Goal: Task Accomplishment & Management: Manage account settings

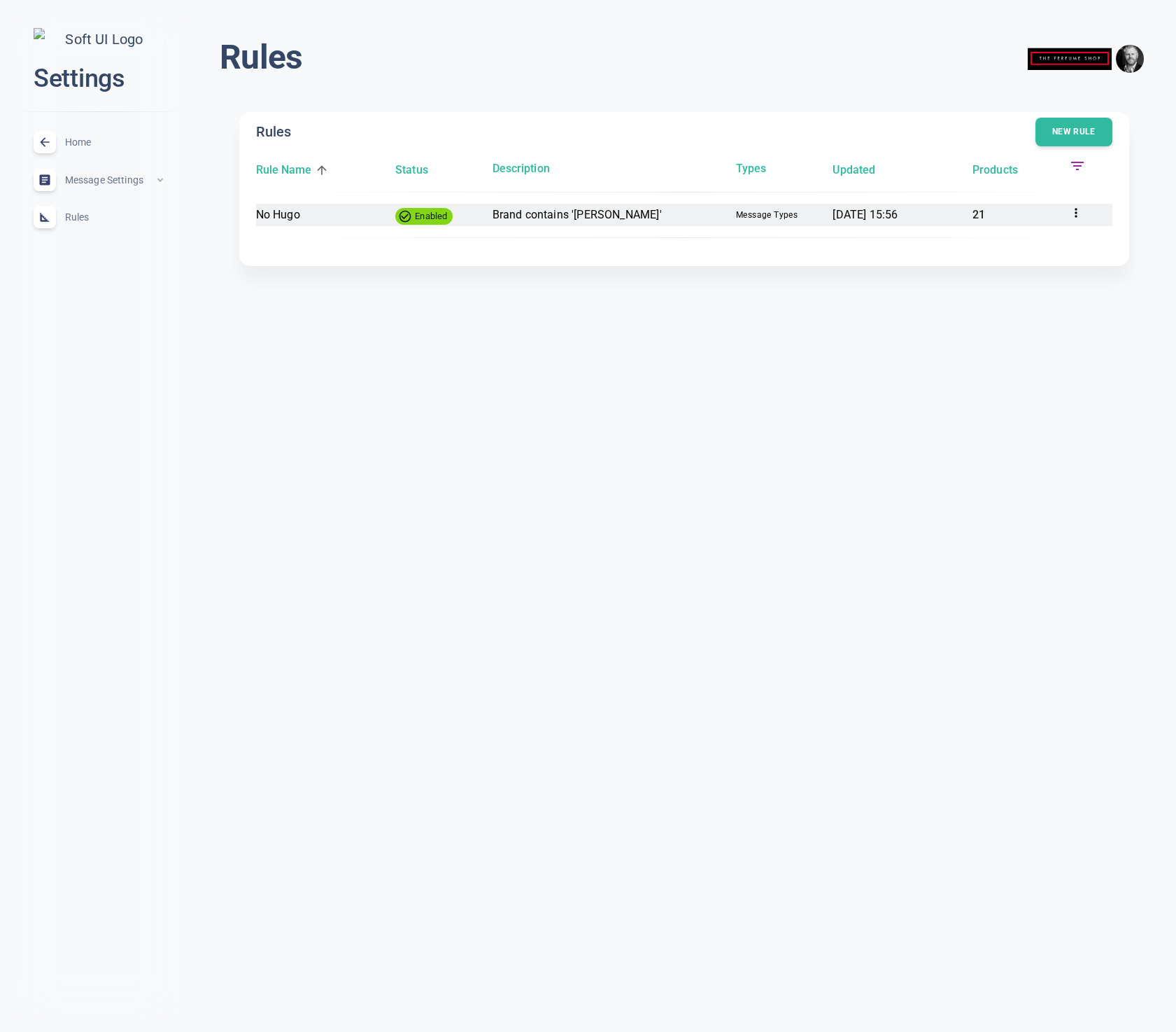
click at [897, 217] on time "[DATE] 15:56" at bounding box center [865, 214] width 65 height 13
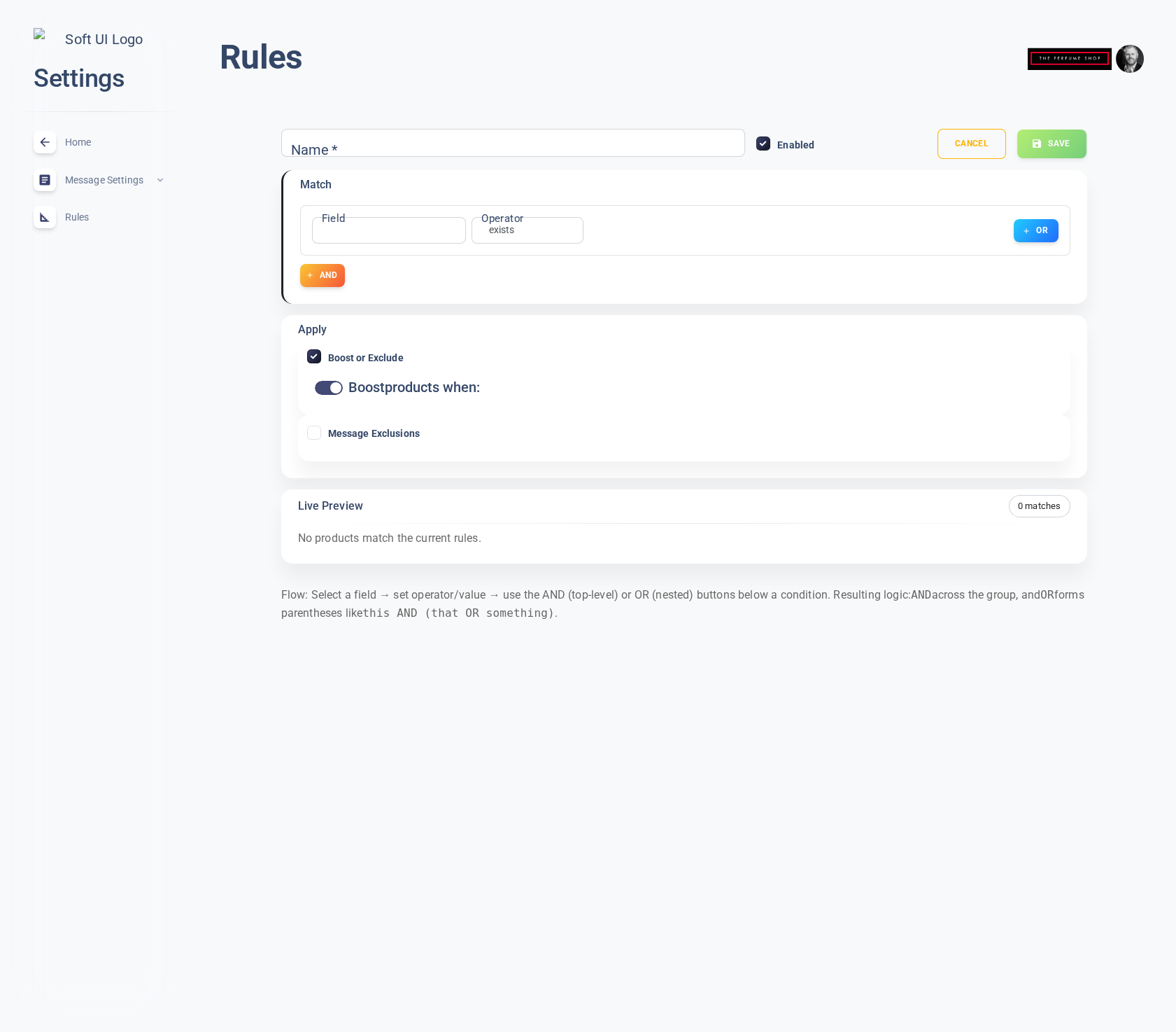
type input "No Hugo"
checkbox input "false"
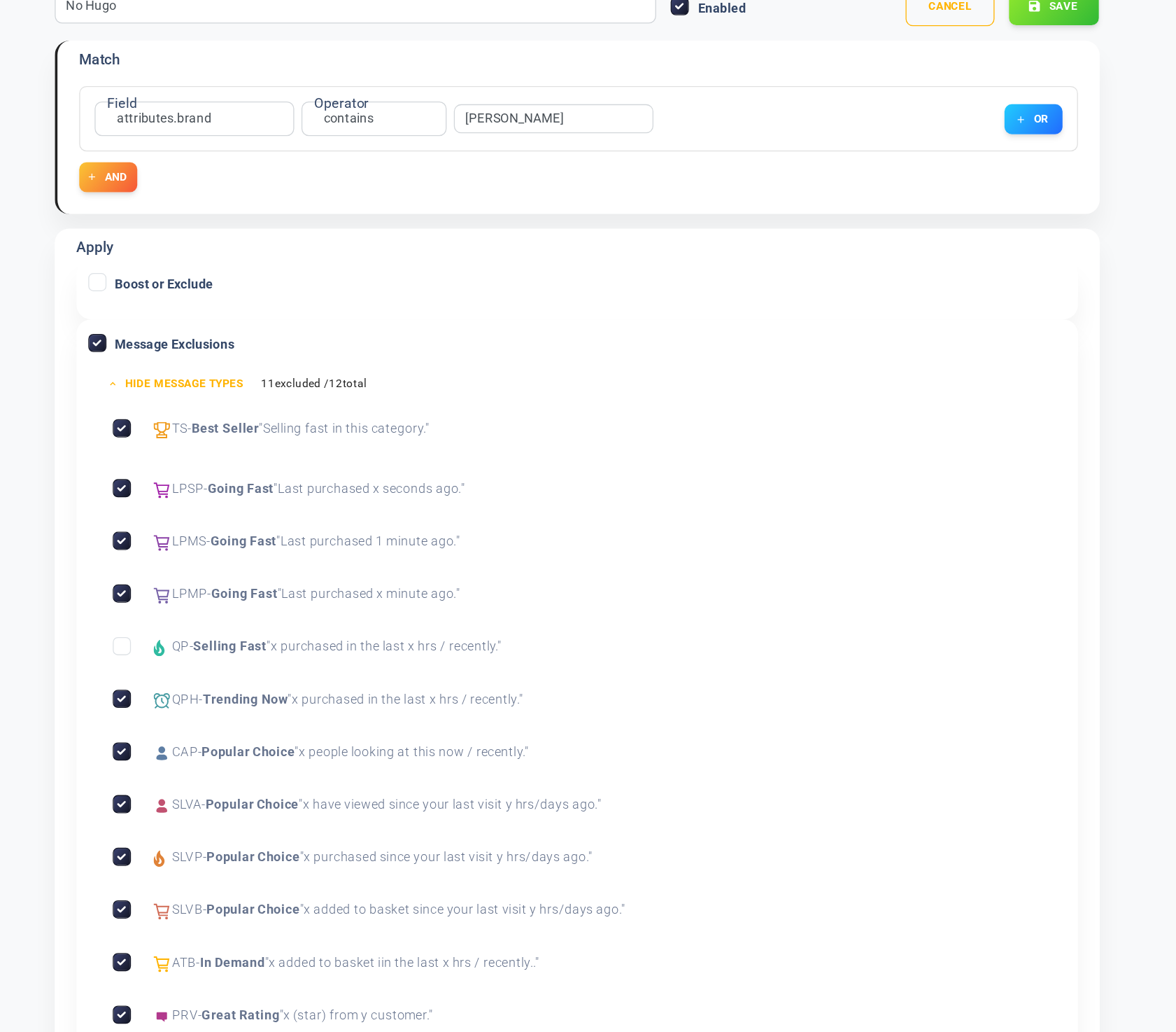
scroll to position [49, 0]
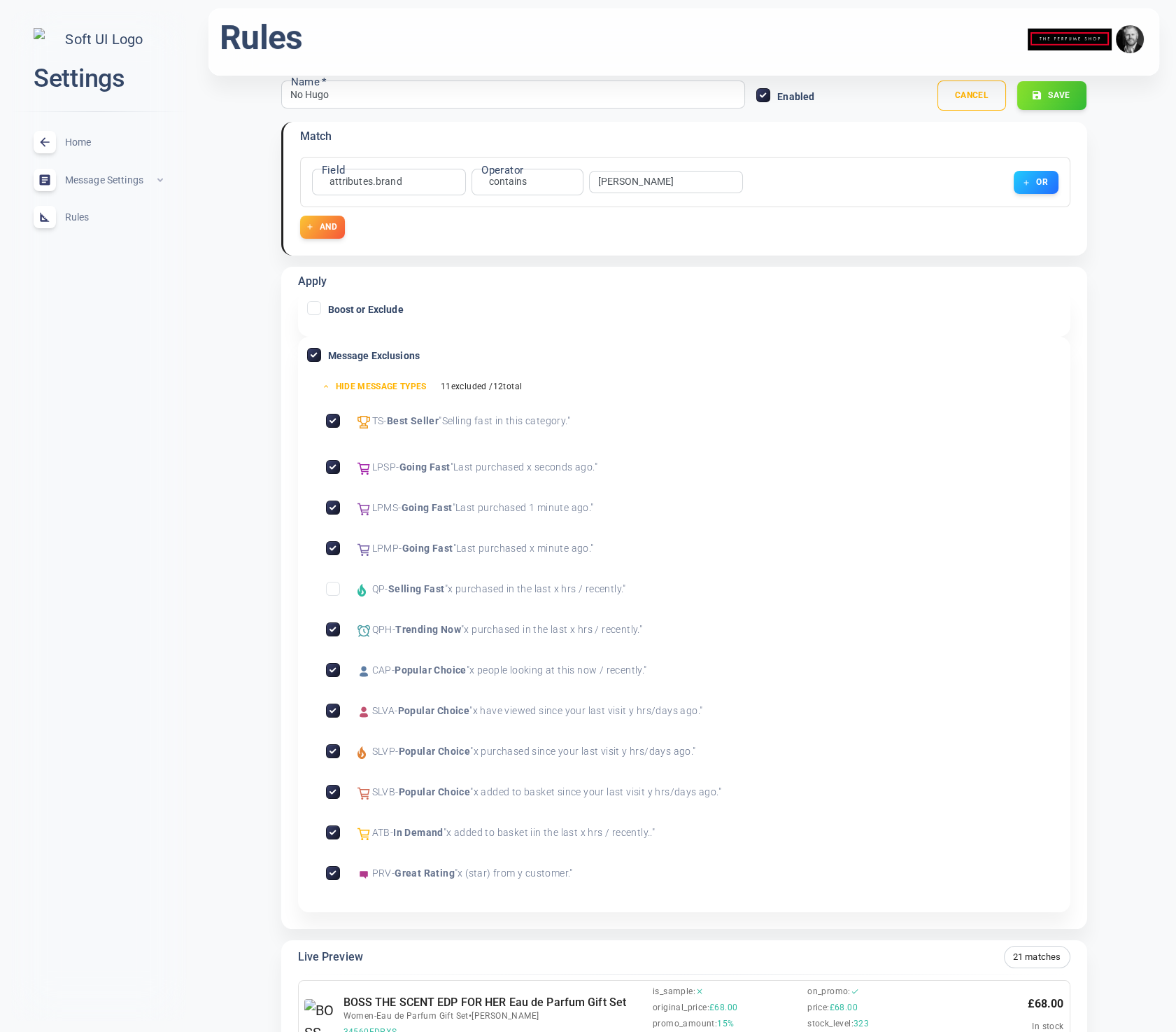
click at [314, 353] on input "Message Exclusions" at bounding box center [314, 355] width 13 height 13
checkbox input "false"
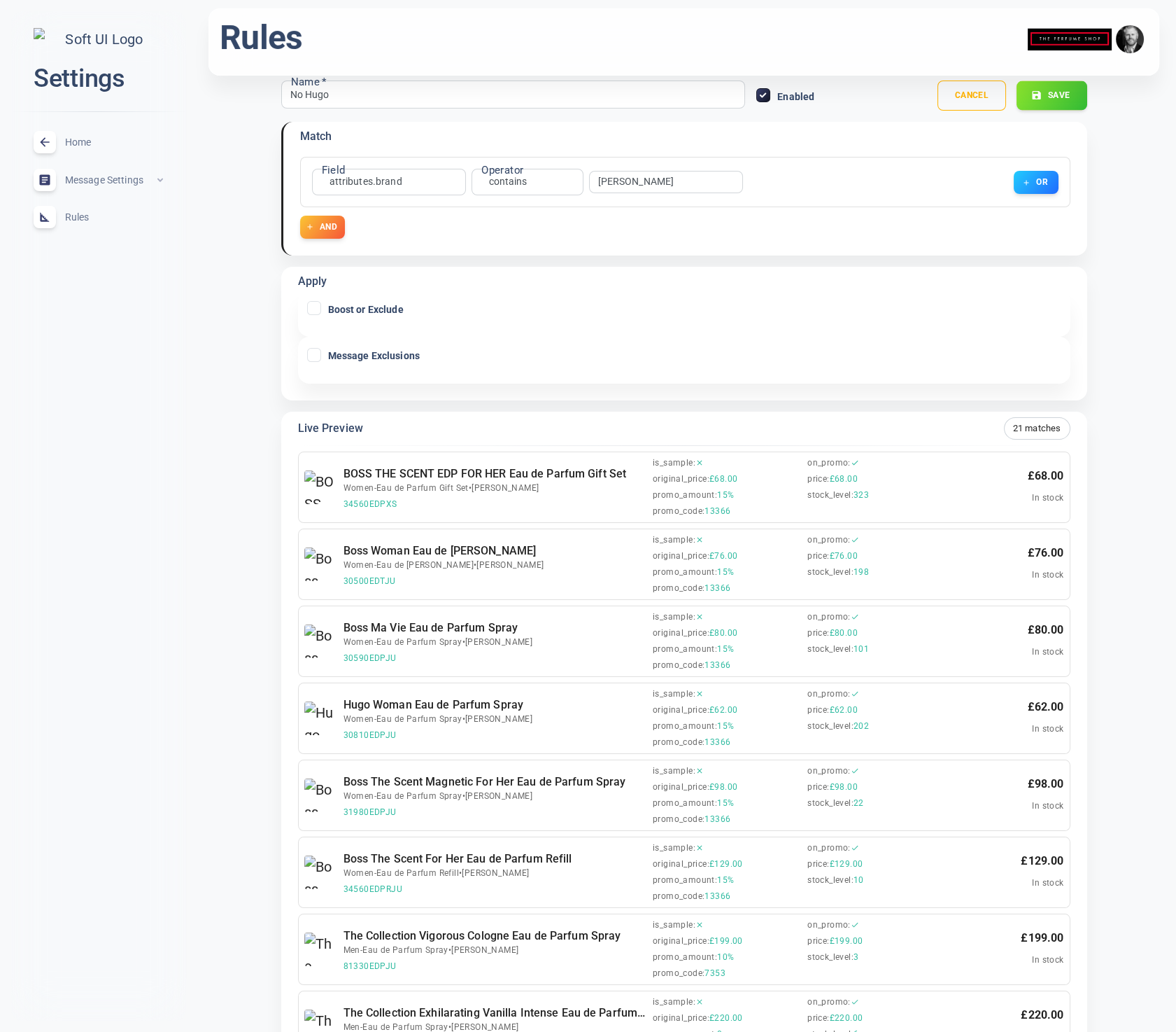
click at [1053, 94] on button "Save" at bounding box center [1052, 95] width 71 height 29
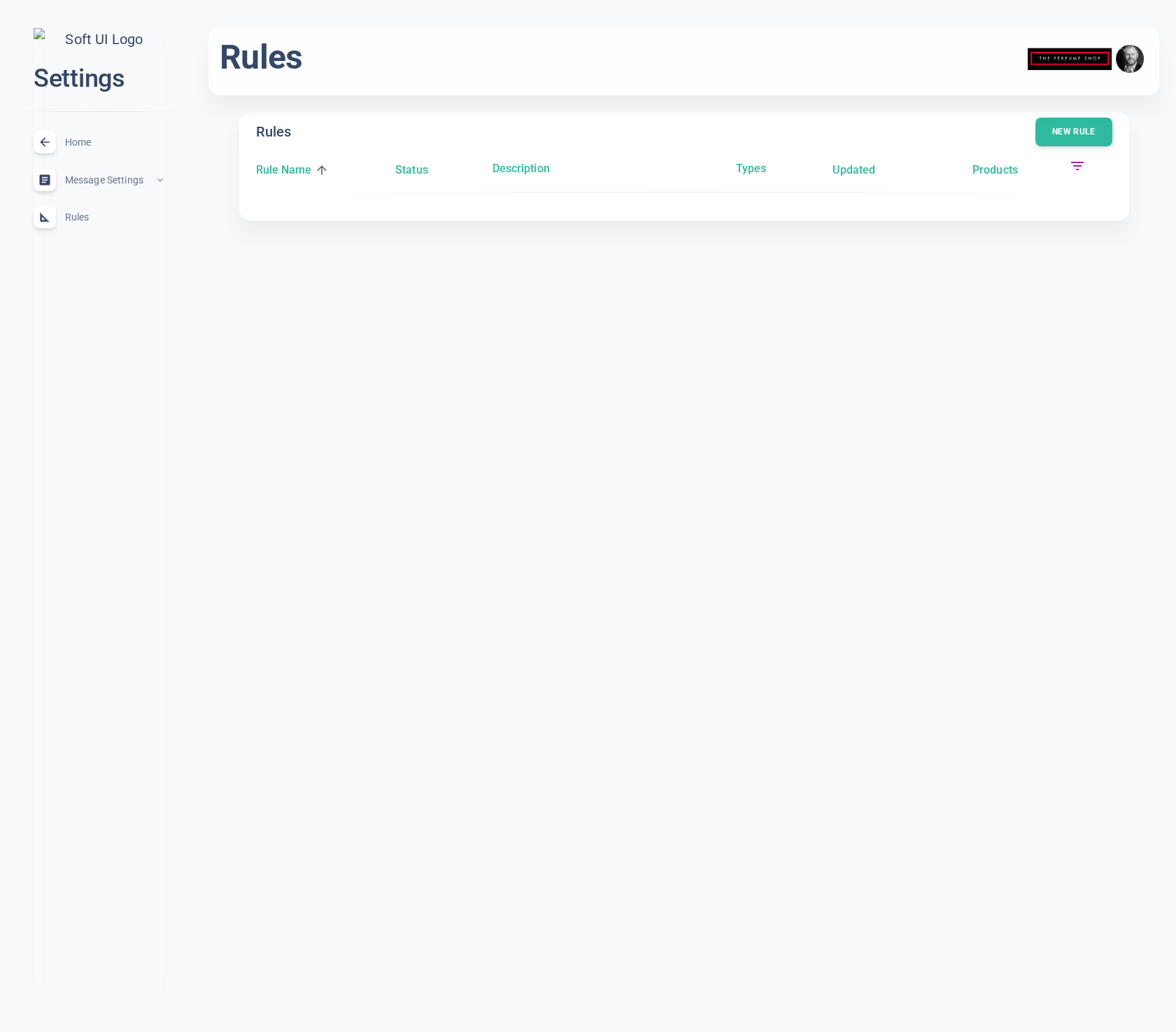
scroll to position [0, 0]
click at [350, 265] on html "close Settings Home expand_less Message Settings expand_less Rules expand_less …" at bounding box center [588, 133] width 1176 height 265
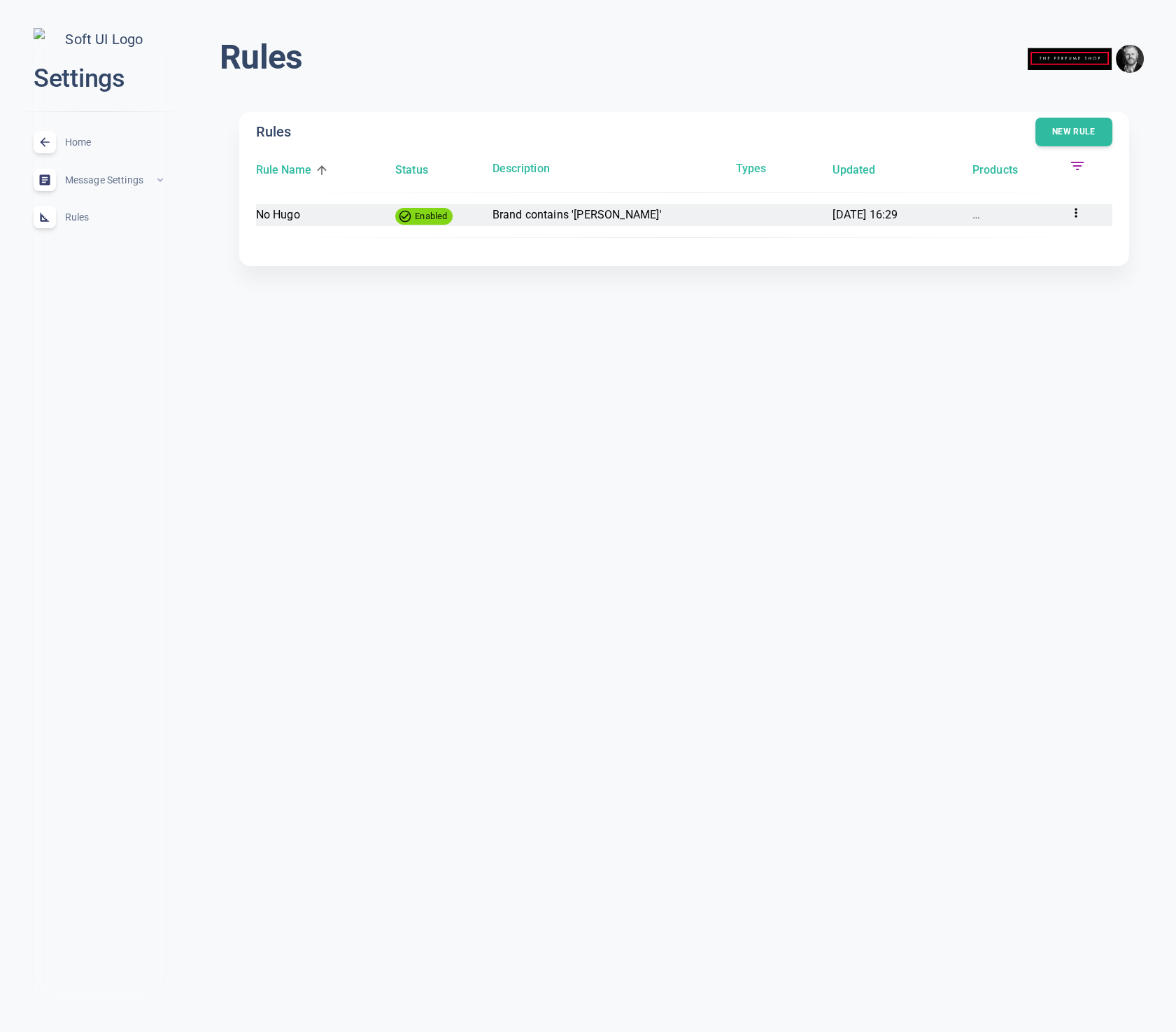
click at [944, 212] on p "[DATE] 16:29" at bounding box center [897, 214] width 129 height 18
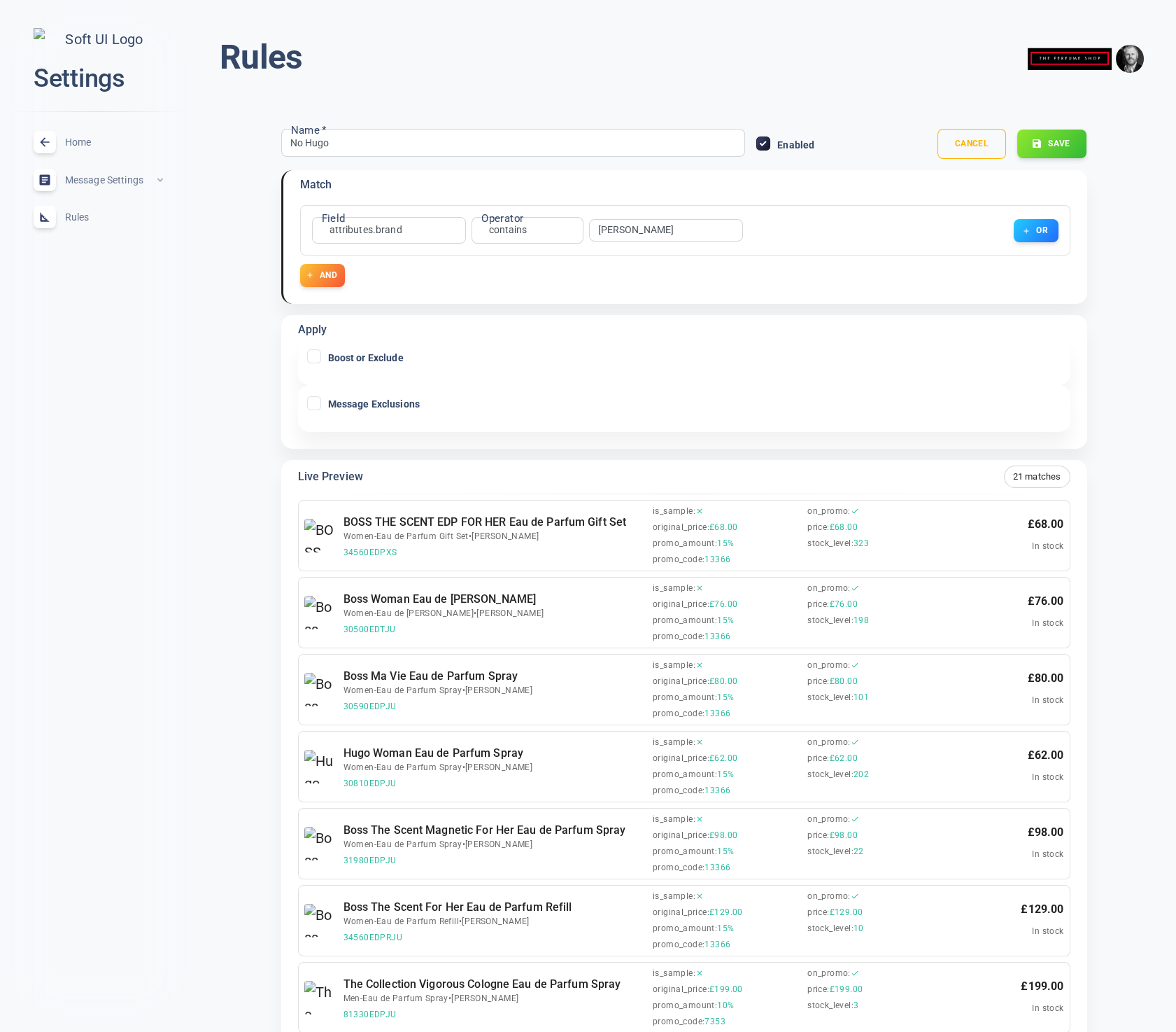
click at [322, 403] on label "Message Exclusions" at bounding box center [675, 402] width 736 height 23
click at [321, 403] on input "Message Exclusions" at bounding box center [314, 403] width 13 height 13
checkbox input "true"
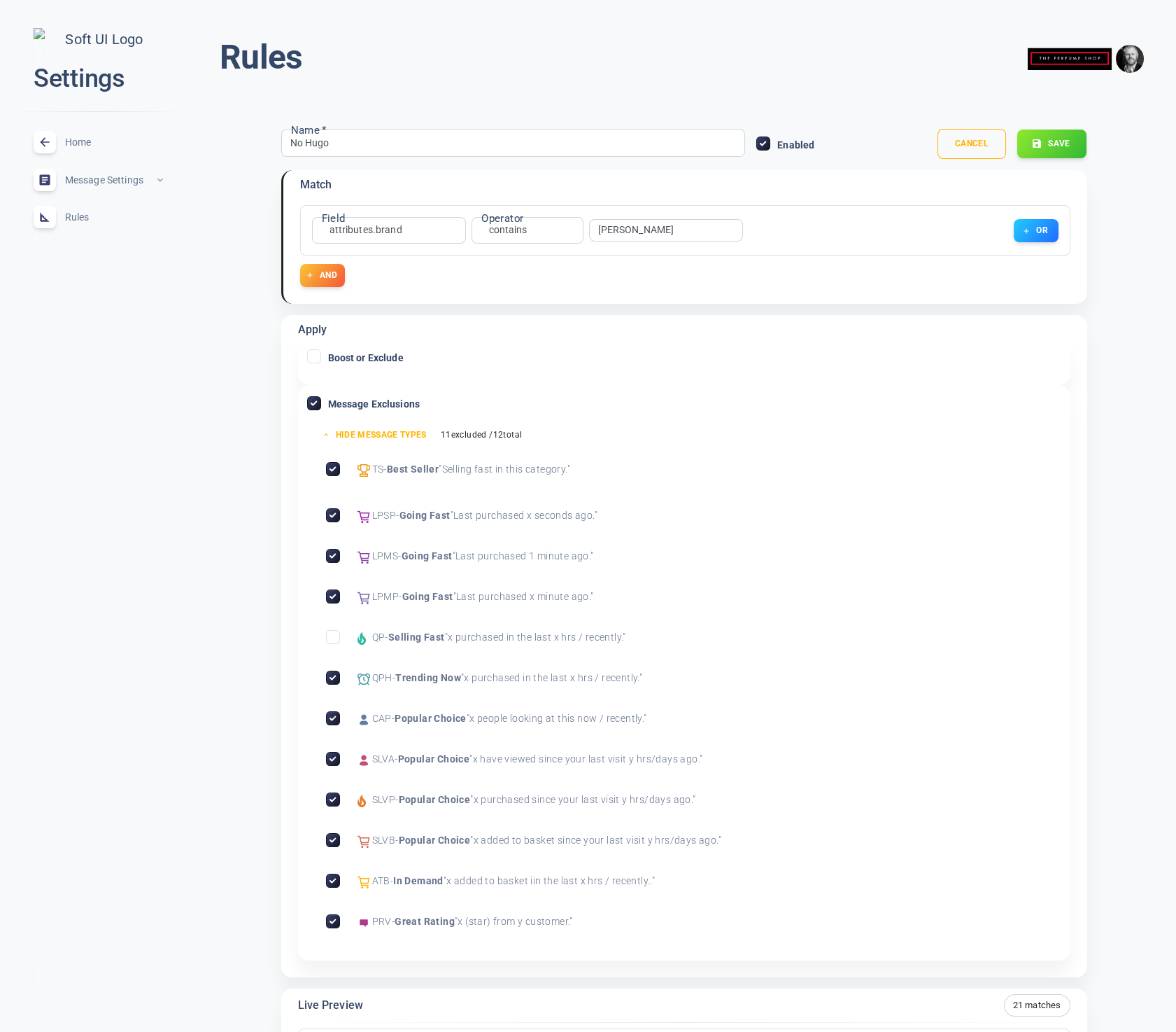
click at [333, 676] on input "Exclude Trending Now" at bounding box center [333, 677] width 13 height 13
click at [329, 638] on input "Exclude Selling Fast" at bounding box center [333, 637] width 13 height 13
click at [335, 675] on input "Exclude Trending Now" at bounding box center [333, 677] width 13 height 13
click at [331, 715] on input "Exclude Popular Choice" at bounding box center [333, 718] width 13 height 13
click at [1066, 146] on button "Save" at bounding box center [1052, 144] width 71 height 29
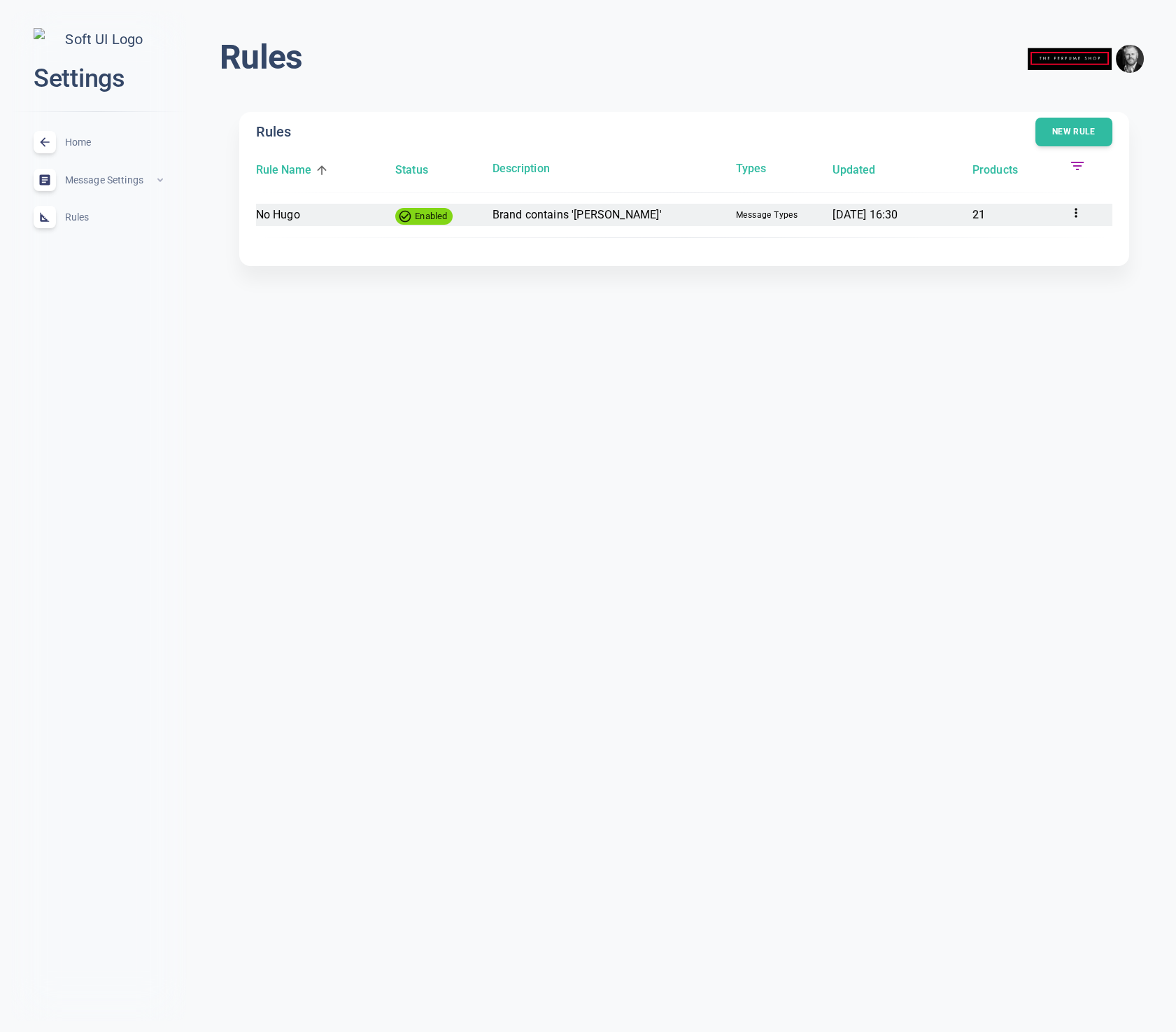
click at [674, 217] on p "Brand contains '[PERSON_NAME]'" at bounding box center [608, 214] width 232 height 18
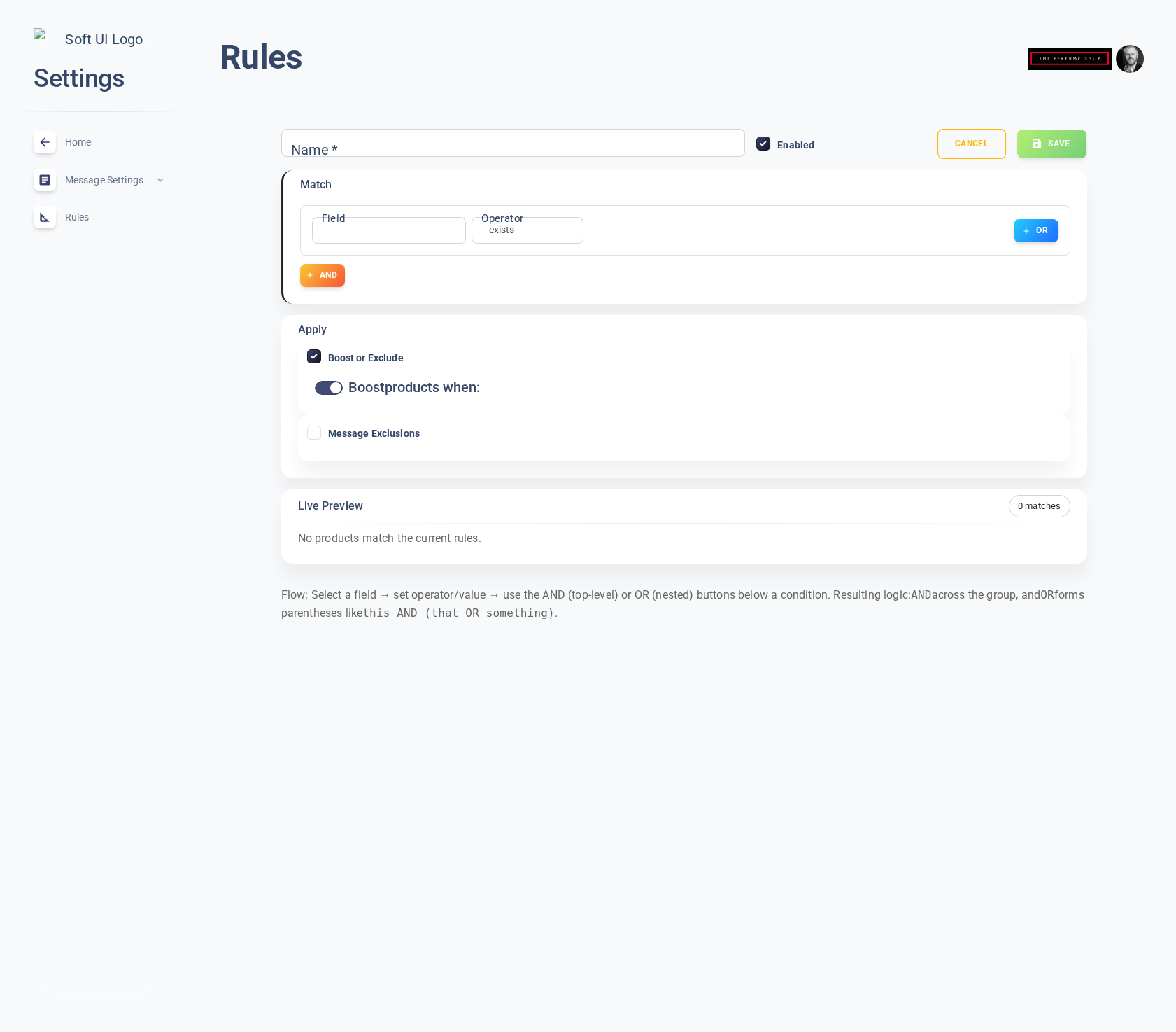
type input "No Hugo"
checkbox input "false"
checkbox input "true"
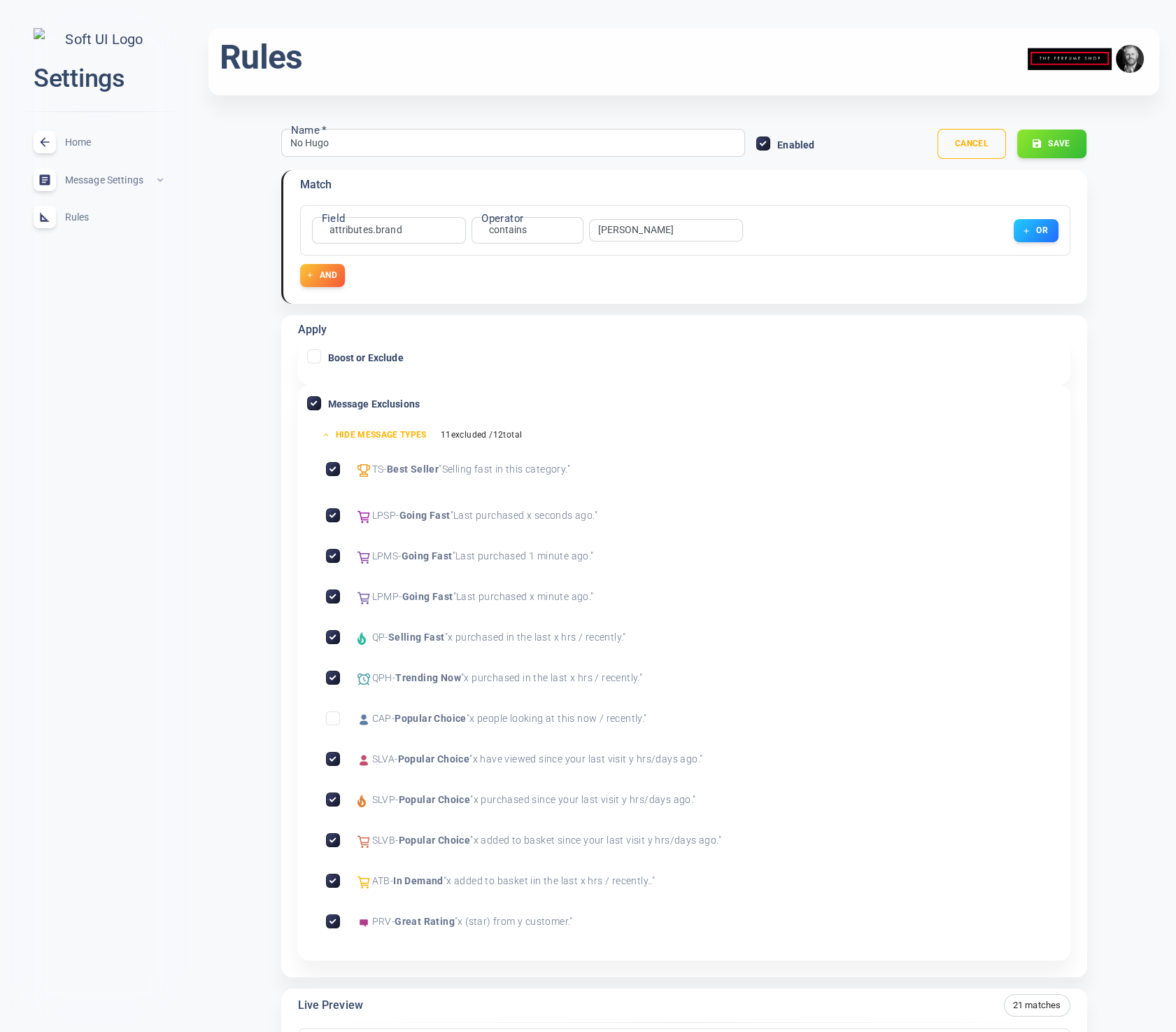
scroll to position [173, 0]
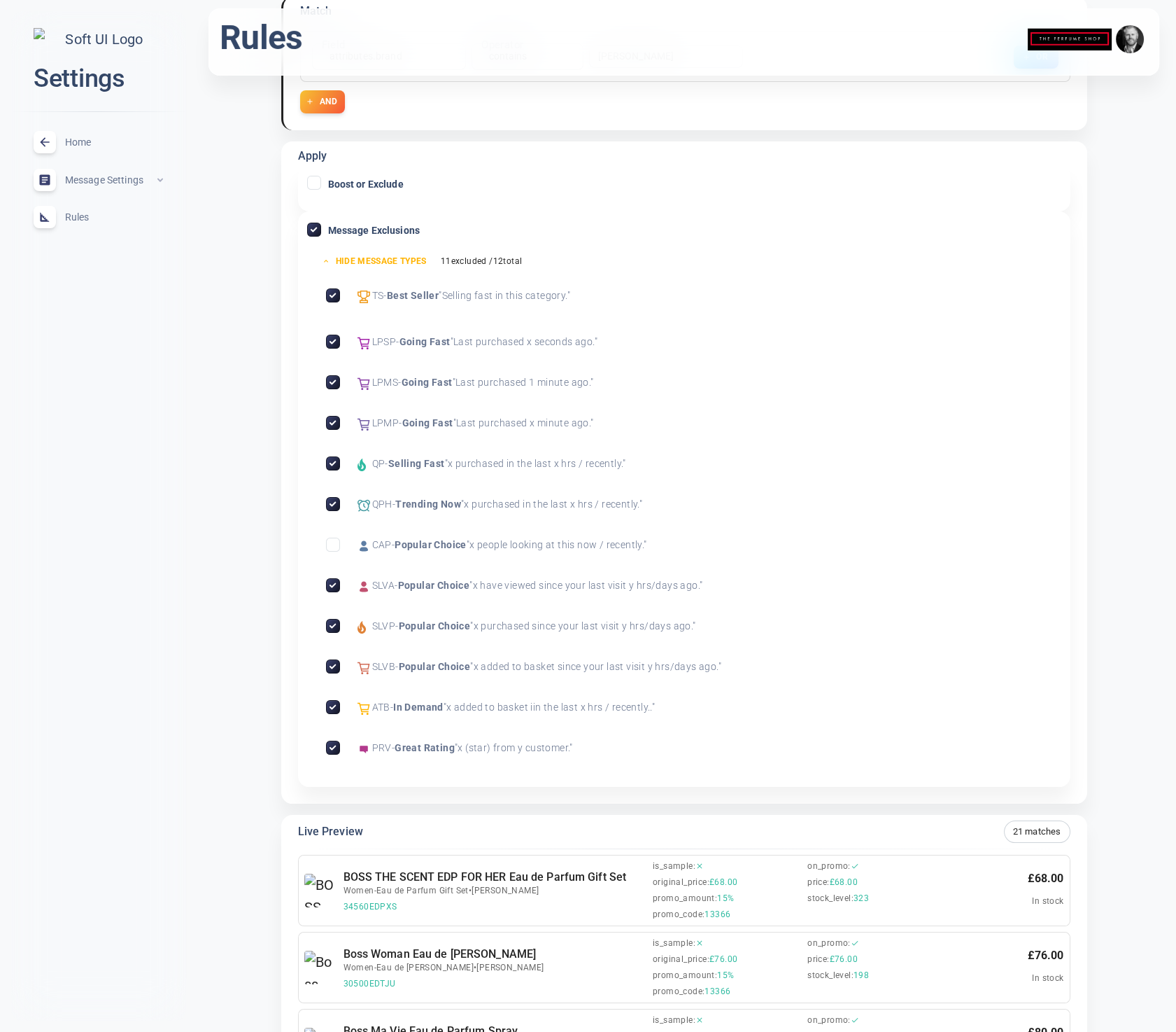
click at [333, 545] on input "Exclude Popular Choice" at bounding box center [333, 545] width 13 height 13
click at [333, 459] on input "Exclude Selling Fast" at bounding box center [333, 463] width 13 height 13
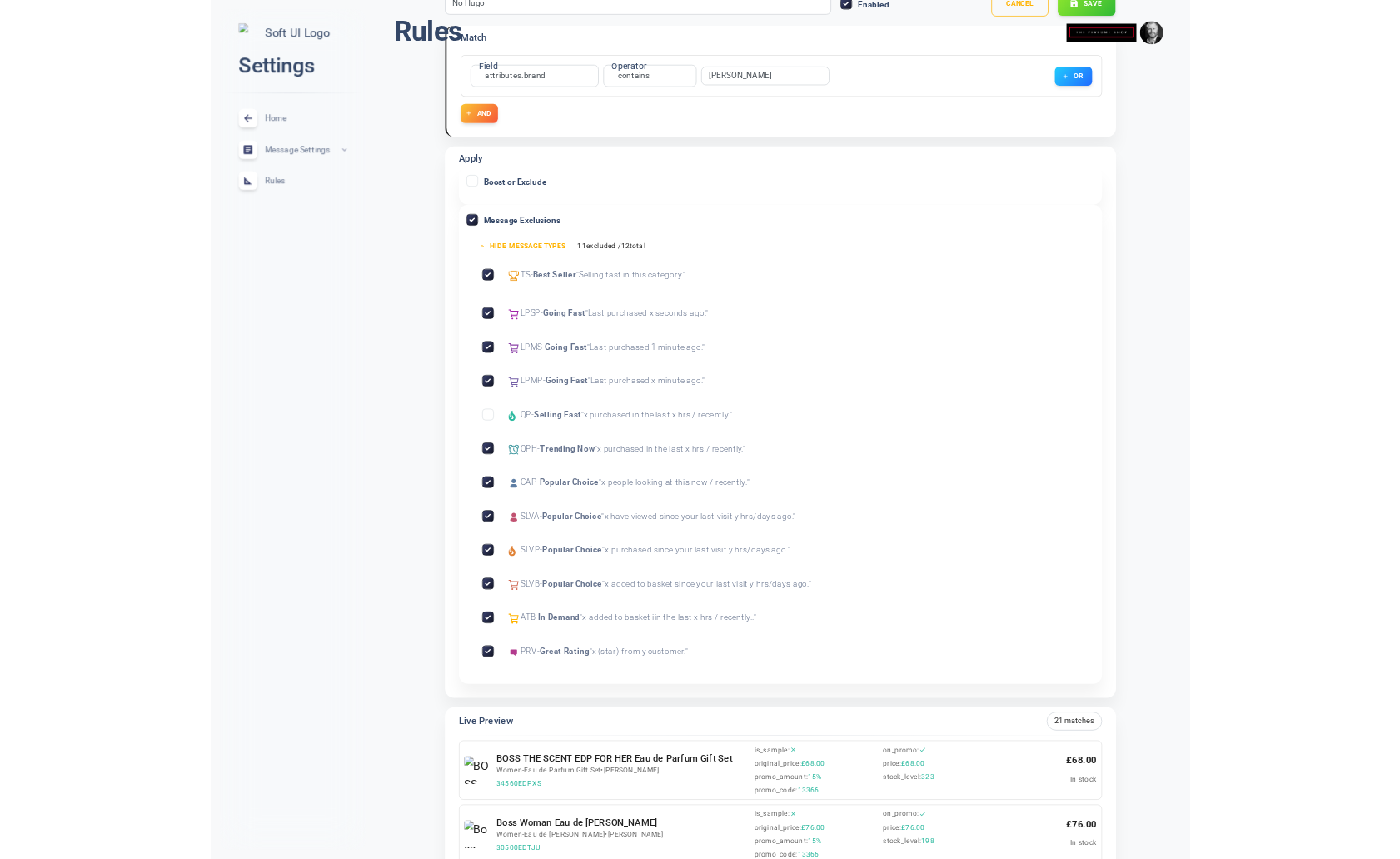
scroll to position [0, 0]
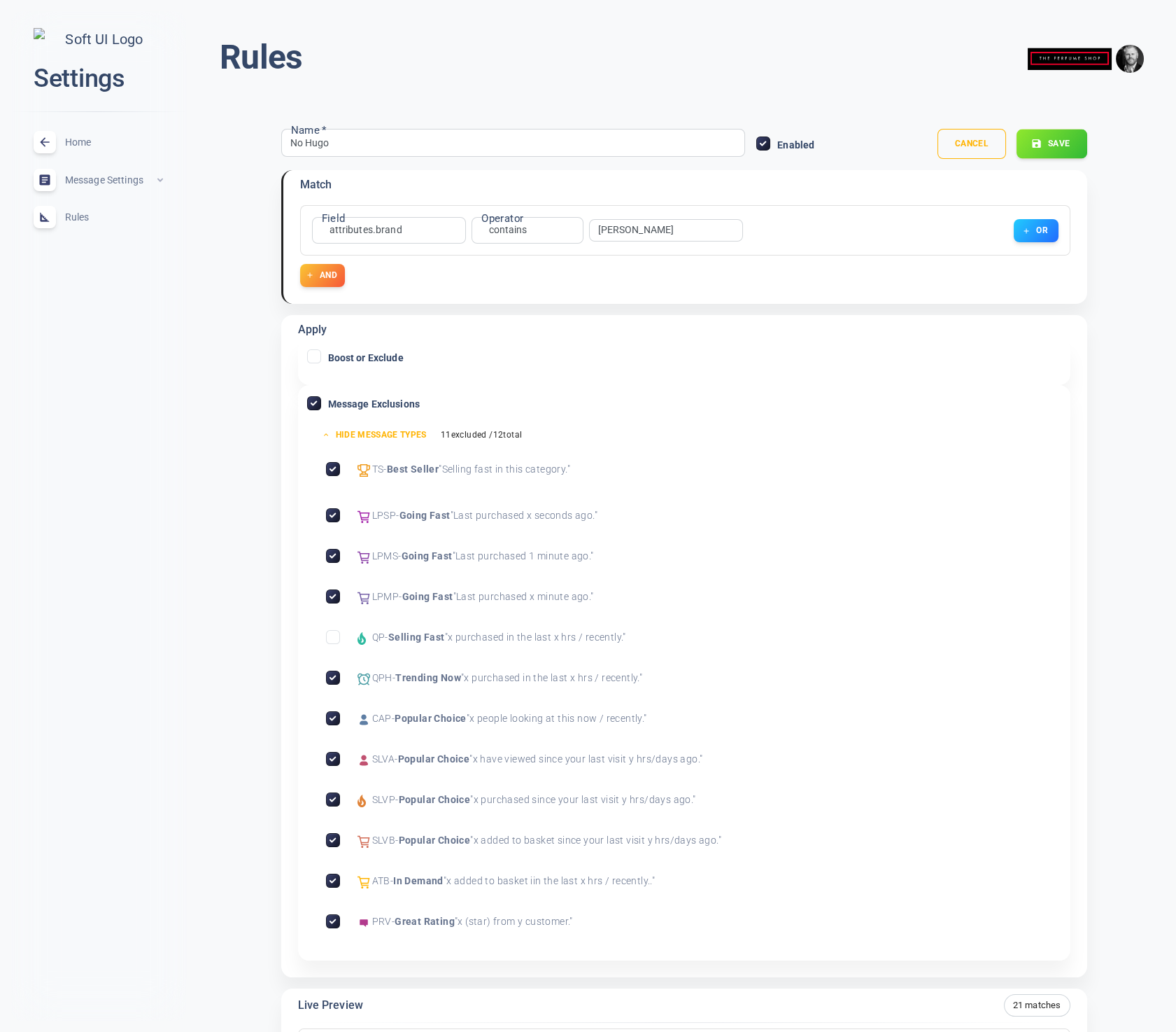
click at [1056, 138] on button "Save" at bounding box center [1052, 144] width 71 height 29
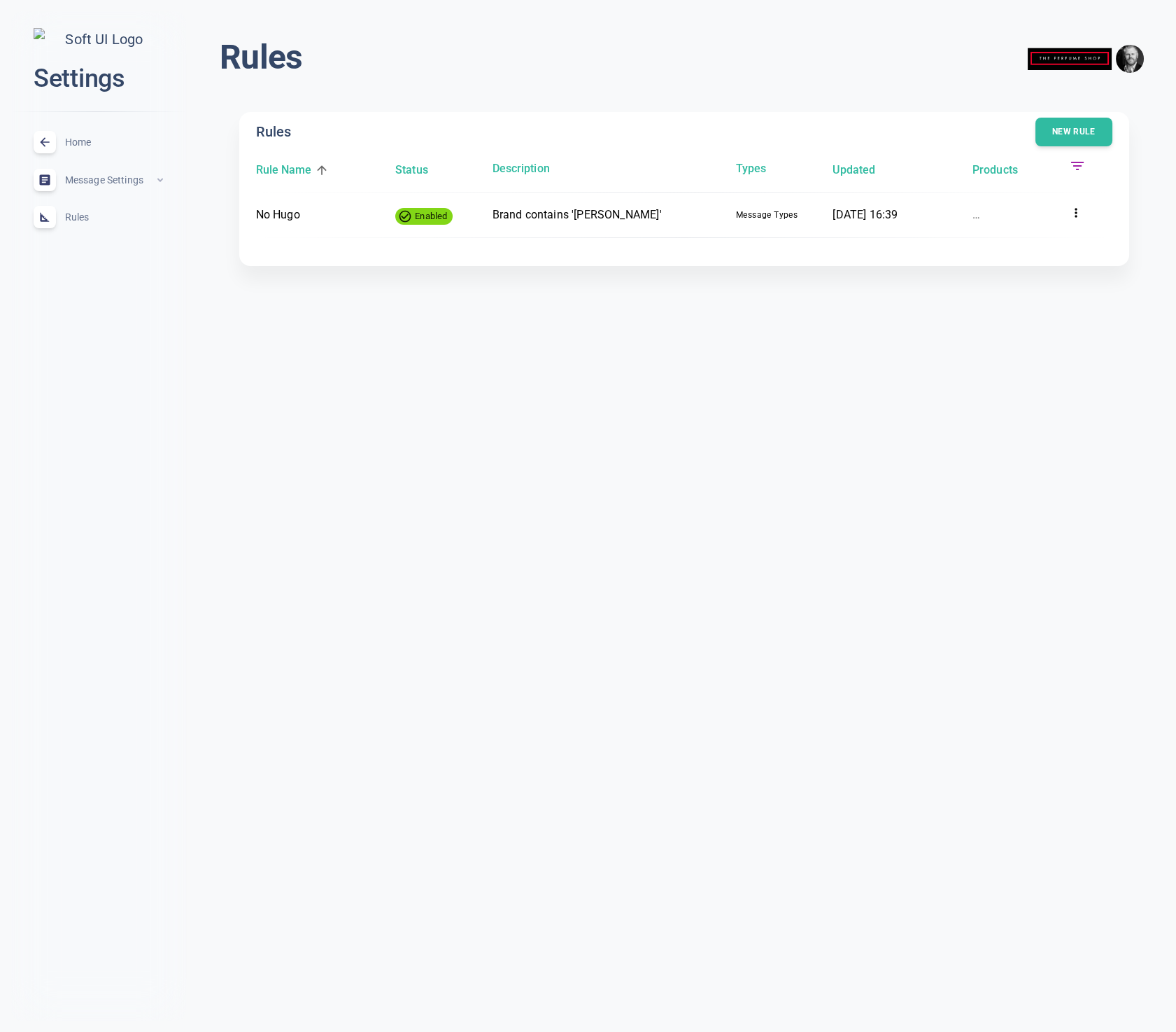
click at [551, 228] on div "Rule Name Status Description Types Updated Products No Hugo Enabled Brand conta…" at bounding box center [684, 204] width 857 height 93
click at [560, 215] on p "Brand contains '[PERSON_NAME]'" at bounding box center [608, 214] width 232 height 18
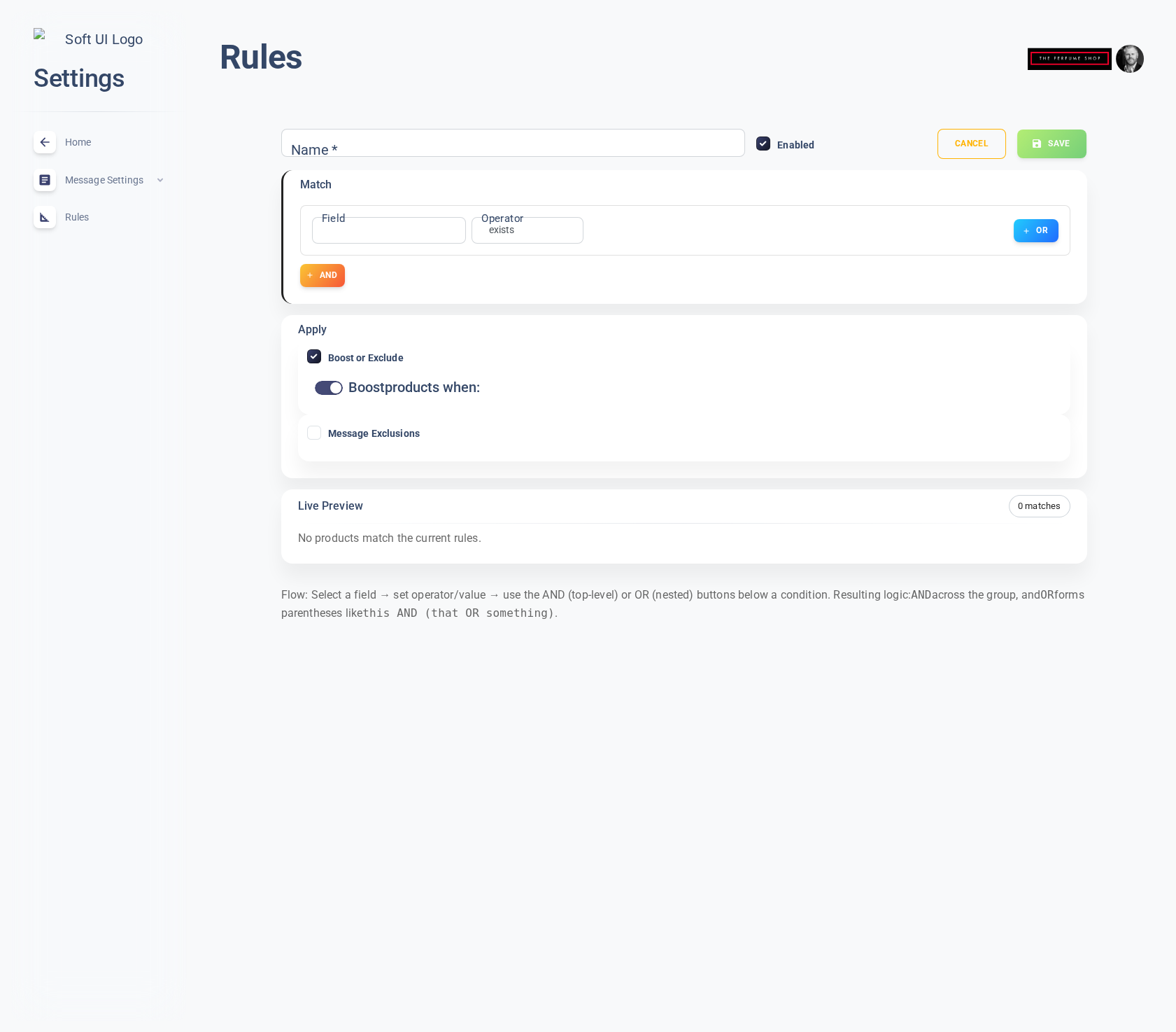
type input "No Hugo"
checkbox input "false"
checkbox input "true"
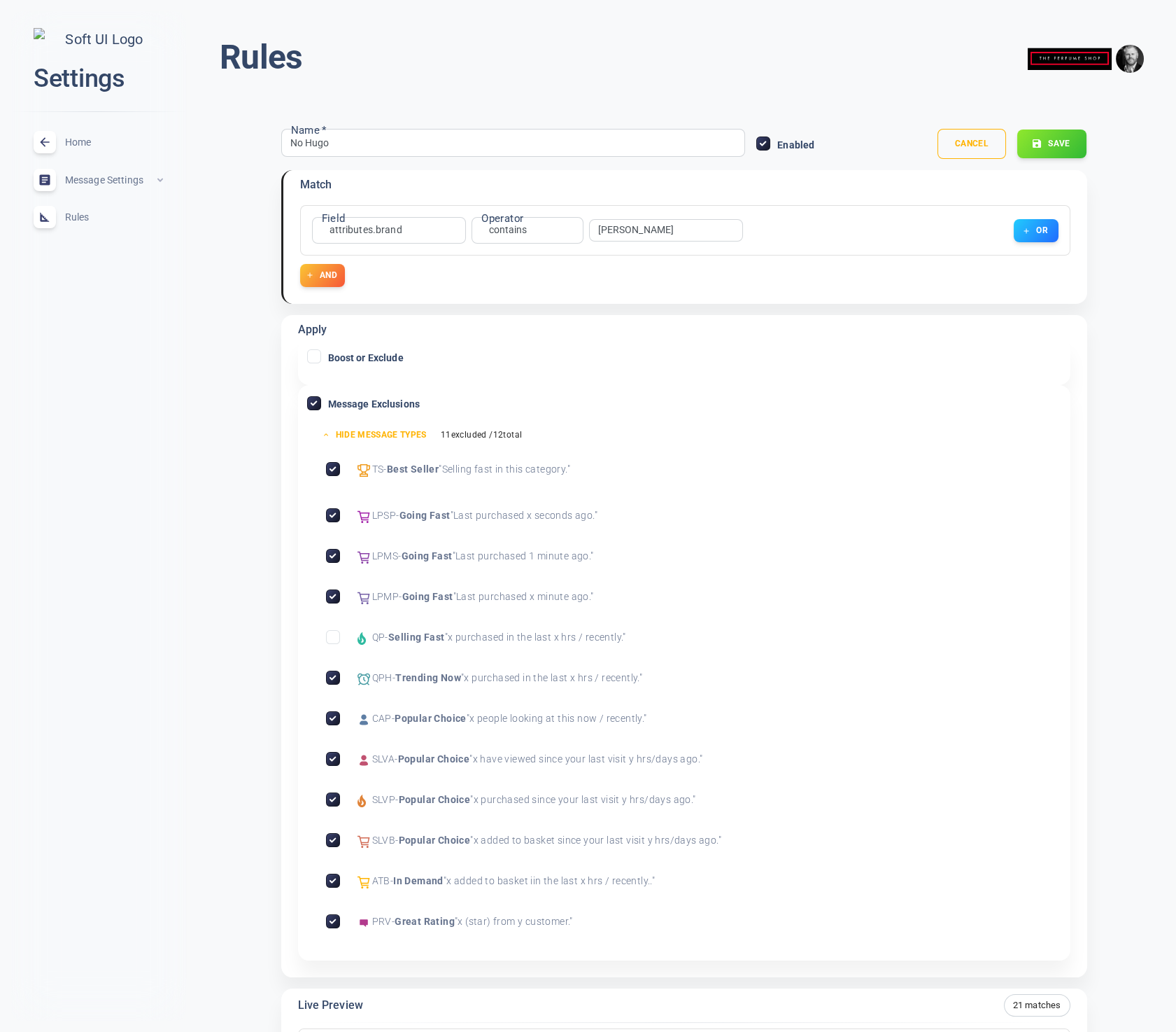
click at [333, 639] on input "Exclude Selling Fast" at bounding box center [333, 637] width 13 height 13
click at [339, 680] on icon at bounding box center [333, 677] width 16 height 16
click at [339, 680] on input "Exclude Trending Now" at bounding box center [333, 677] width 13 height 13
click at [1070, 146] on button "Save" at bounding box center [1052, 144] width 71 height 29
drag, startPoint x: 335, startPoint y: 636, endPoint x: 327, endPoint y: 655, distance: 20.6
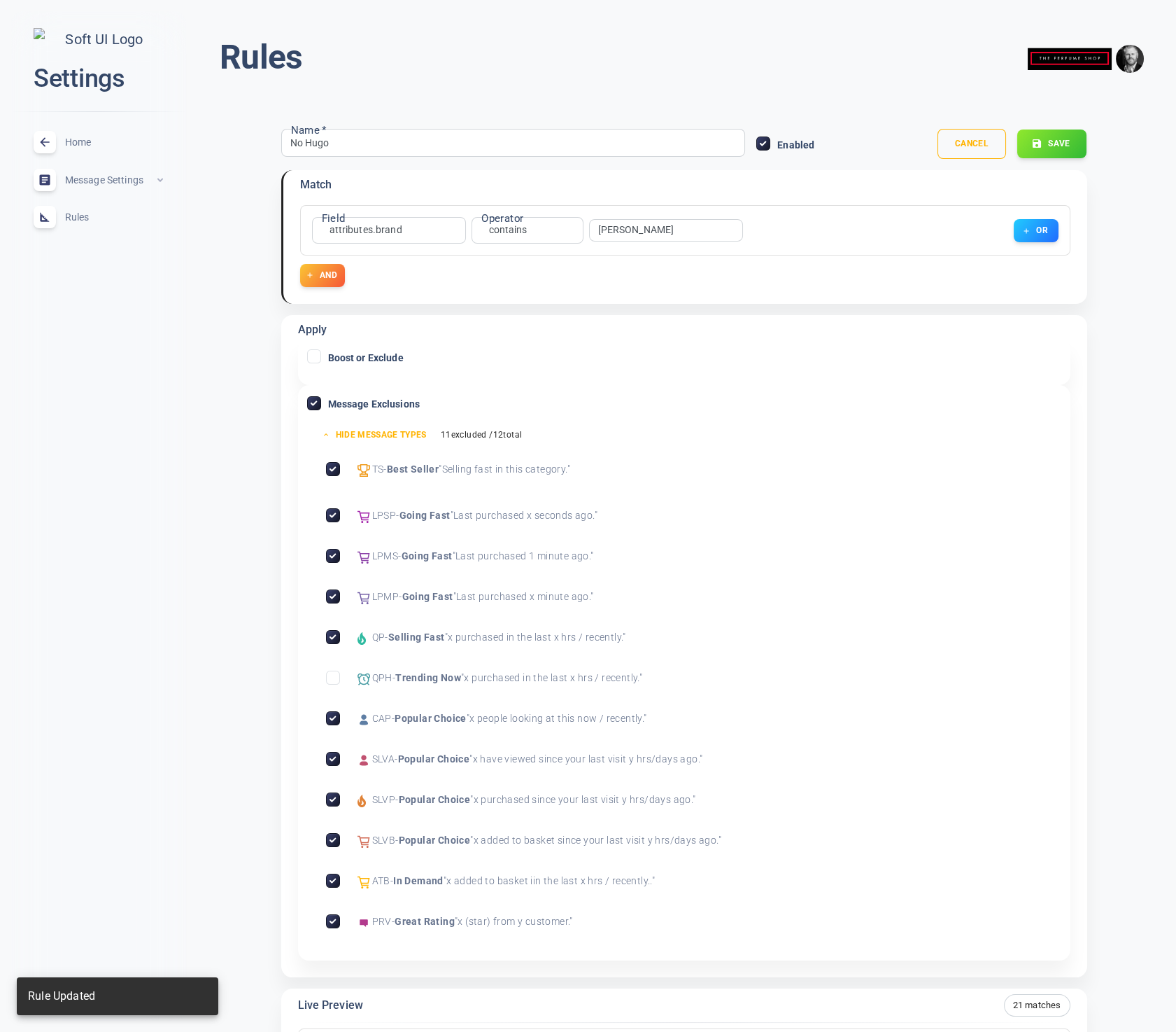
click at [335, 636] on input "Exclude Selling Fast" at bounding box center [333, 637] width 13 height 13
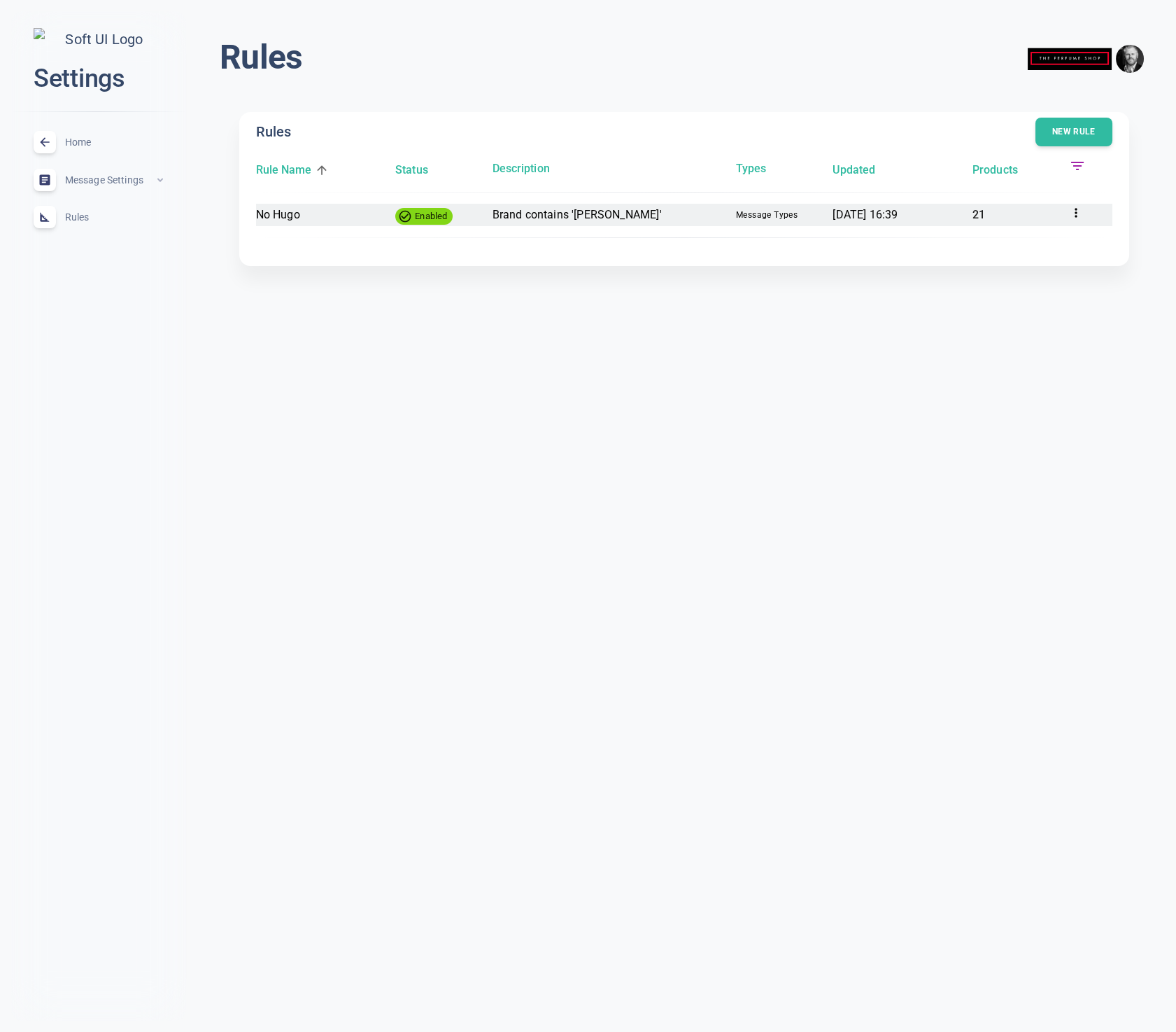
click at [547, 207] on p "Brand contains '[PERSON_NAME]'" at bounding box center [608, 214] width 232 height 18
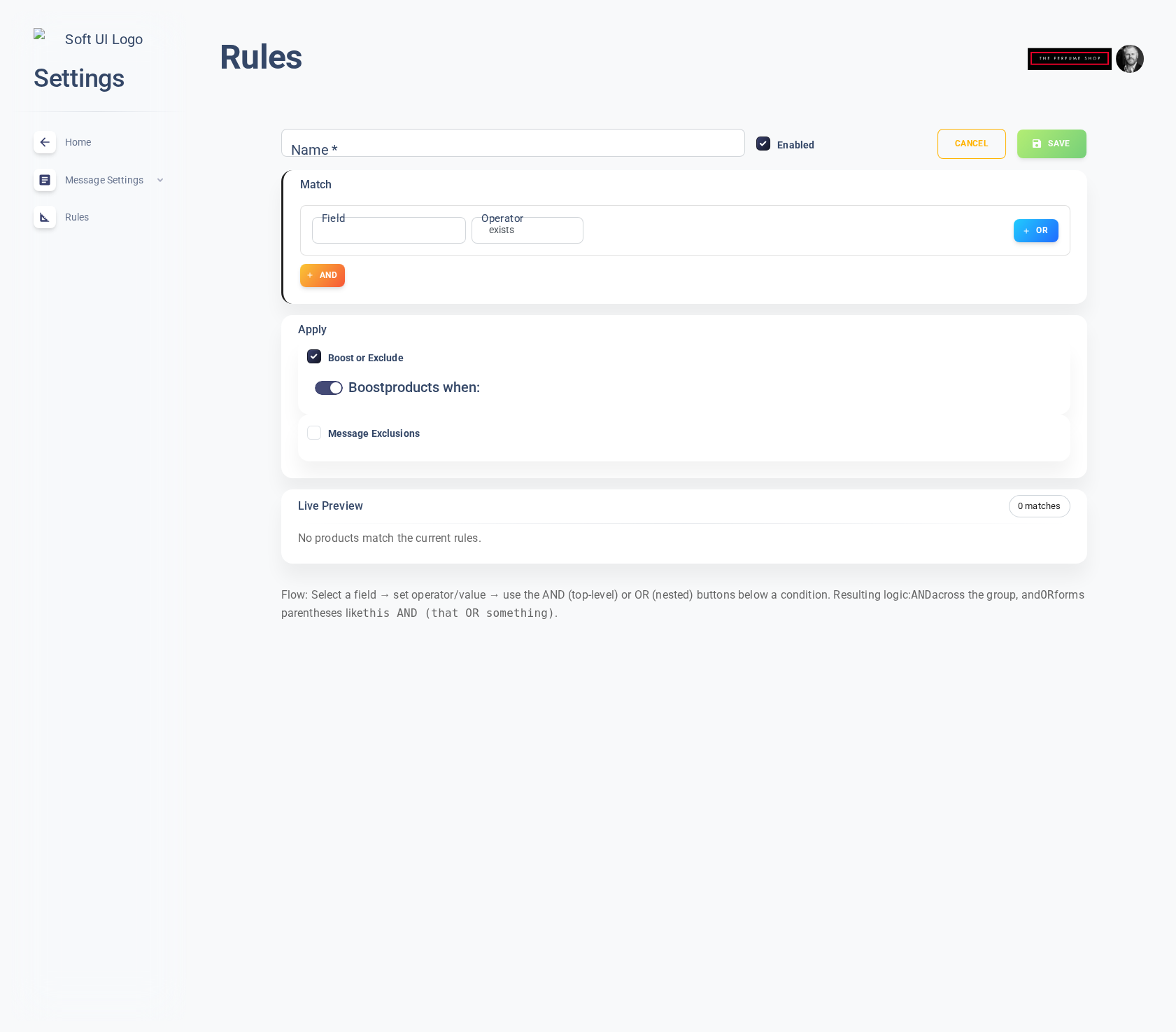
type input "No Hugo"
checkbox input "false"
checkbox input "true"
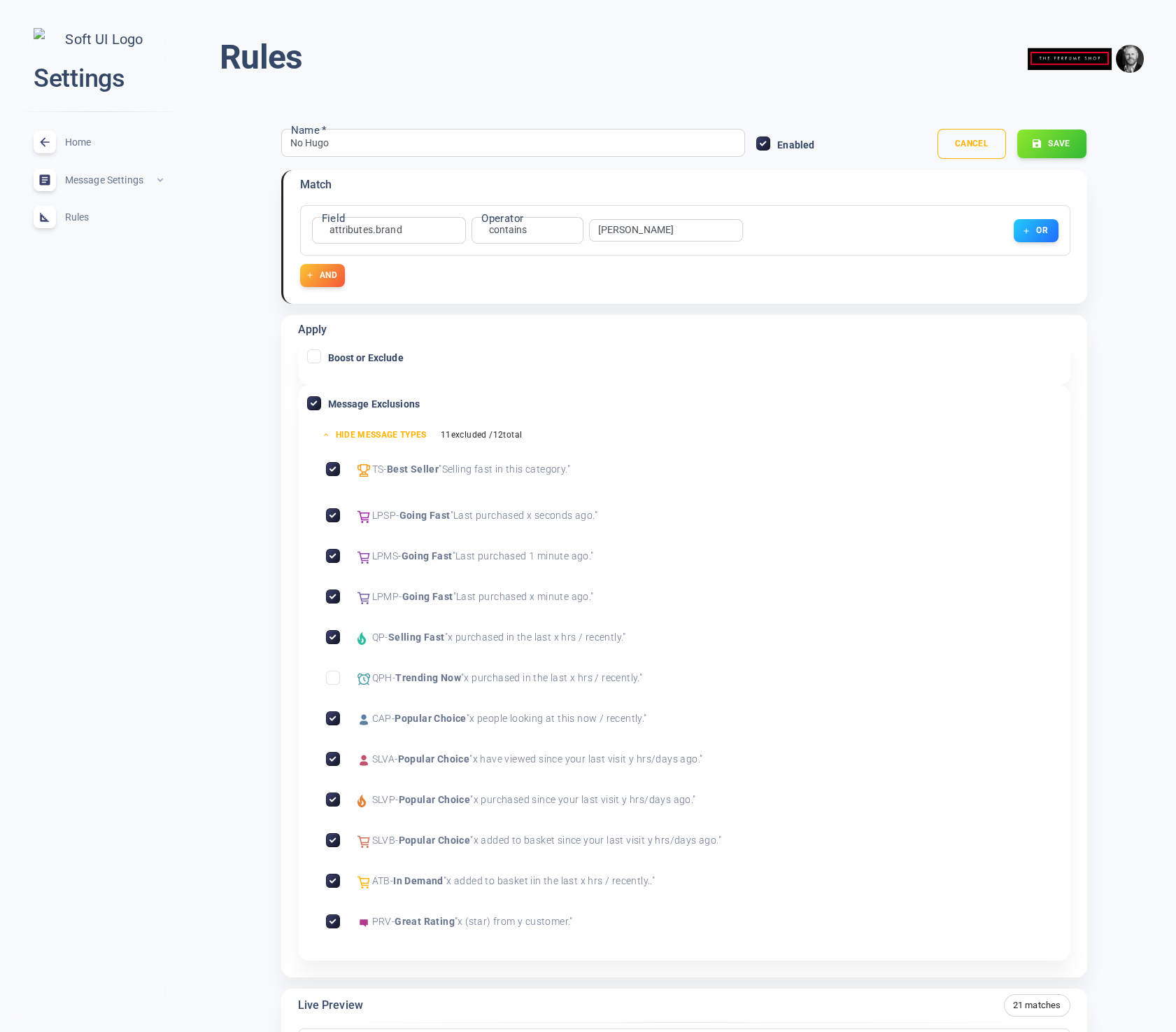
click at [337, 674] on input "Exclude Trending Now" at bounding box center [333, 677] width 13 height 13
click at [336, 881] on input "Exclude In Demand" at bounding box center [333, 881] width 13 height 13
click at [1050, 133] on button "Save" at bounding box center [1052, 144] width 71 height 29
